Goal: Task Accomplishment & Management: Complete application form

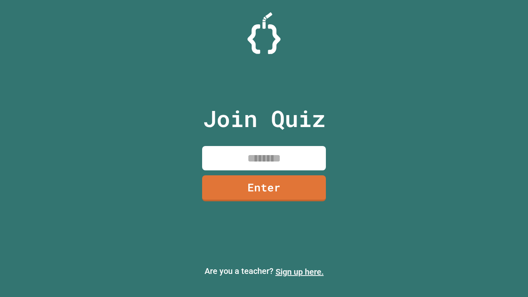
click at [299, 272] on link "Sign up here." at bounding box center [299, 272] width 48 height 10
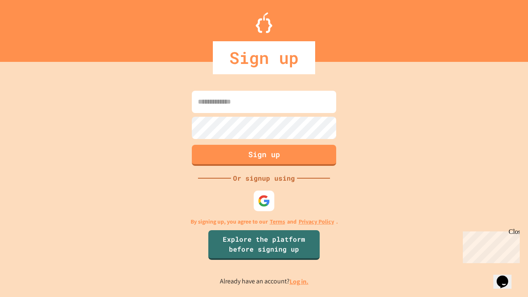
click at [299, 281] on link "Log in." at bounding box center [298, 281] width 19 height 9
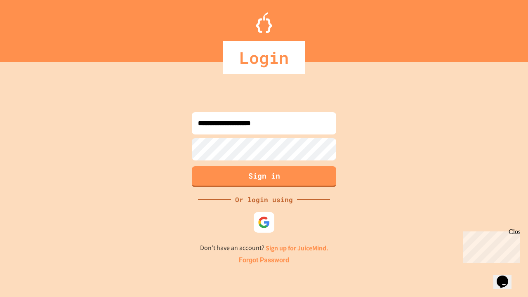
type input "**********"
